Goal: Transaction & Acquisition: Purchase product/service

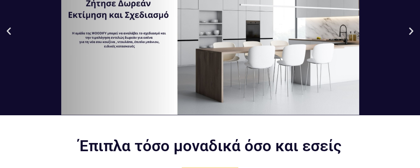
scroll to position [94, 0]
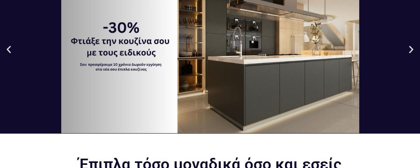
click at [407, 51] on icon "Next slide" at bounding box center [412, 49] width 10 height 10
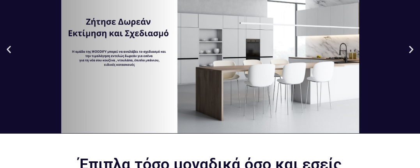
click at [407, 51] on icon "Next slide" at bounding box center [412, 49] width 10 height 10
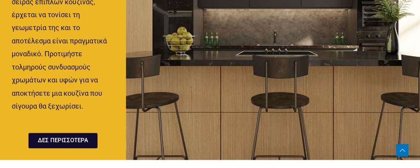
scroll to position [781, 0]
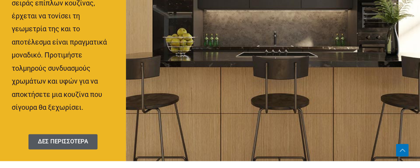
click at [87, 144] on span "ΔΕΣ ΠΕΡΙΣΣΟΤΕΡΑ" at bounding box center [63, 142] width 50 height 6
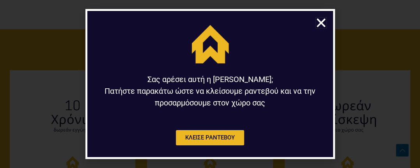
scroll to position [1499, 0]
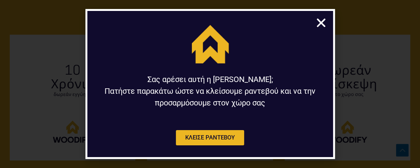
click at [321, 20] on icon "Close" at bounding box center [321, 23] width 12 height 12
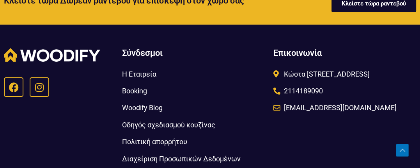
scroll to position [1967, 0]
